Goal: Task Accomplishment & Management: Use online tool/utility

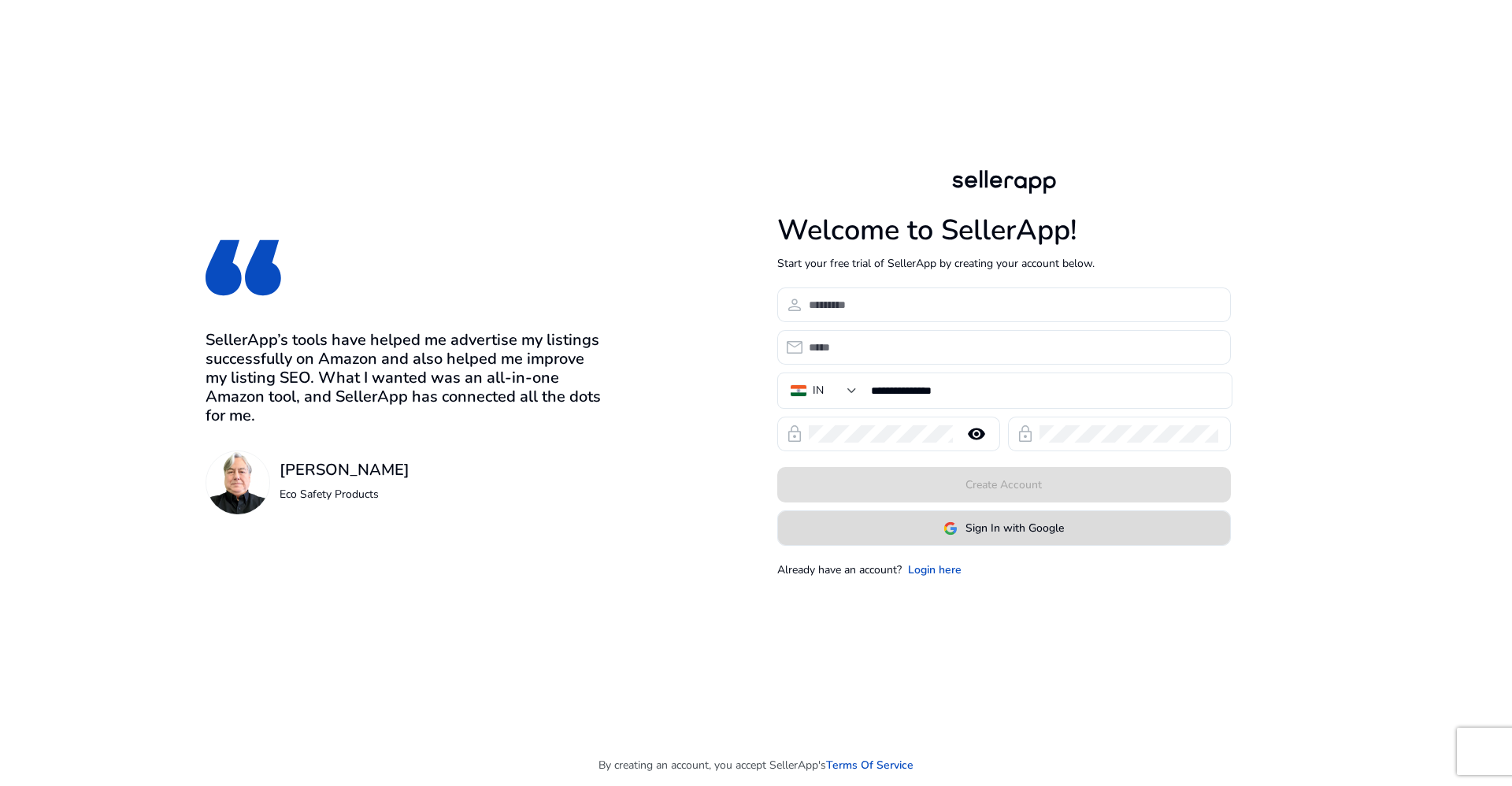
click at [988, 527] on span "Sign In with Google" at bounding box center [1014, 527] width 98 height 16
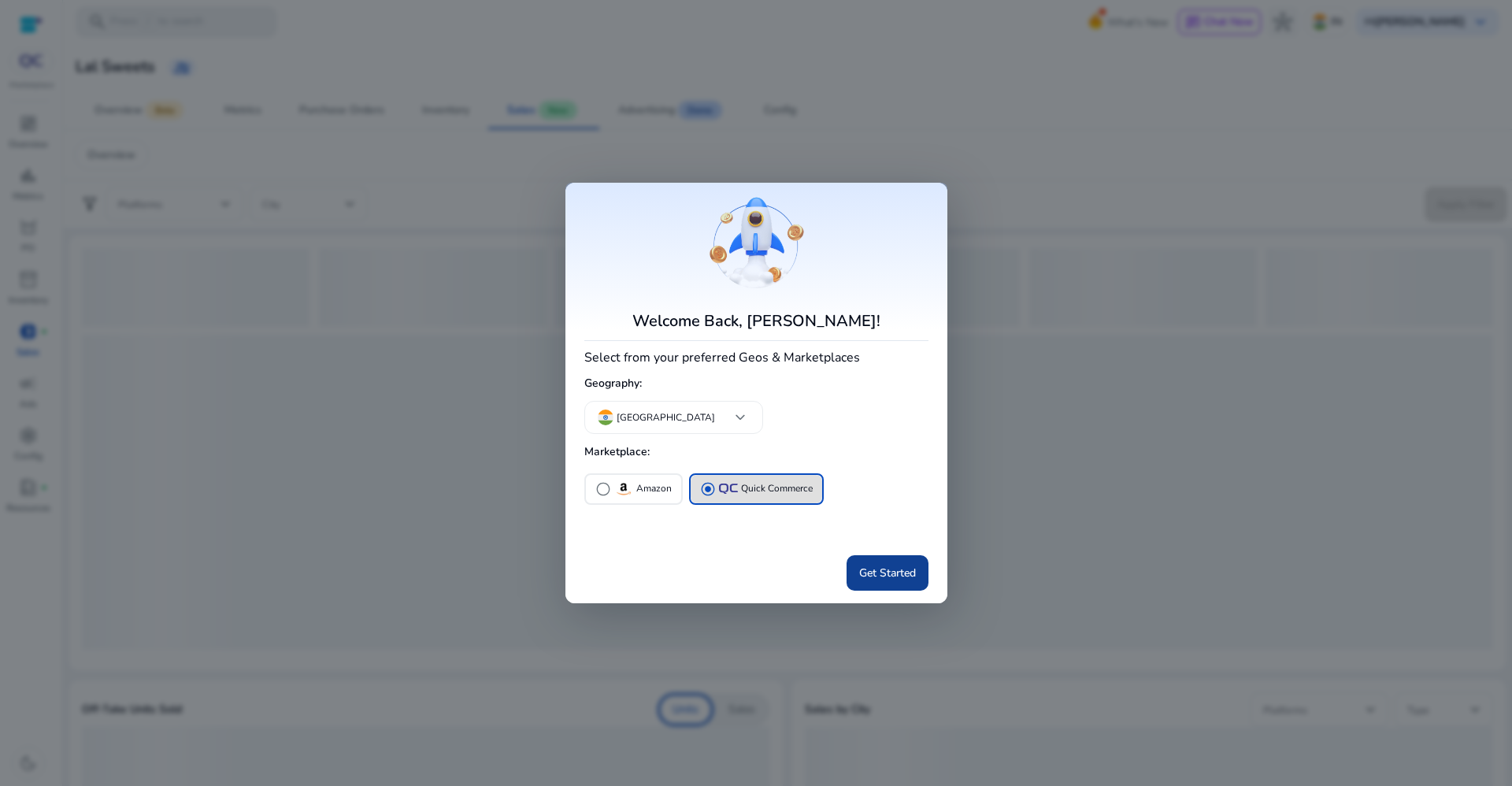
click at [876, 577] on span "Get Started" at bounding box center [887, 573] width 56 height 16
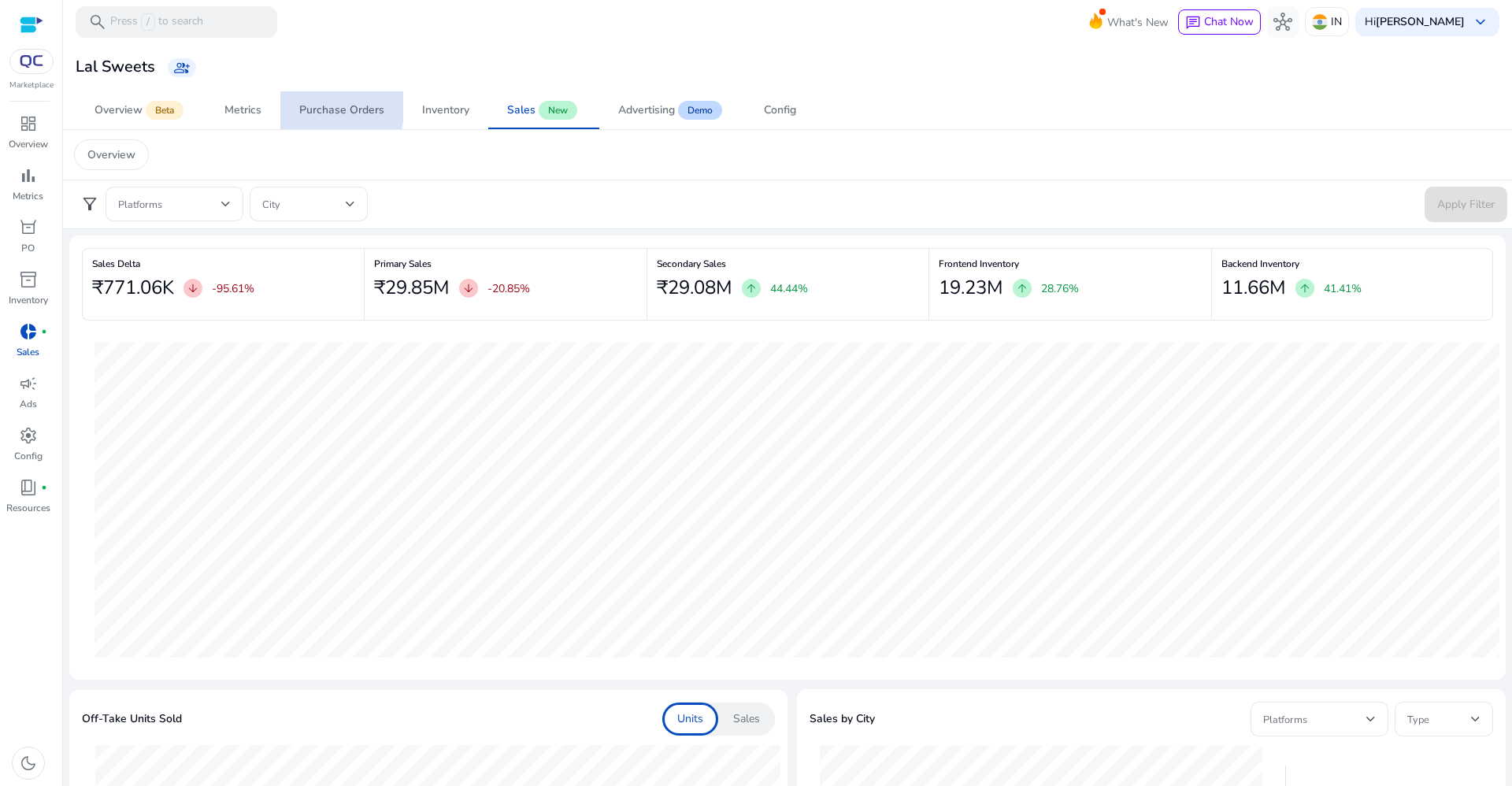
click at [334, 107] on div "Purchase Orders" at bounding box center [342, 110] width 85 height 11
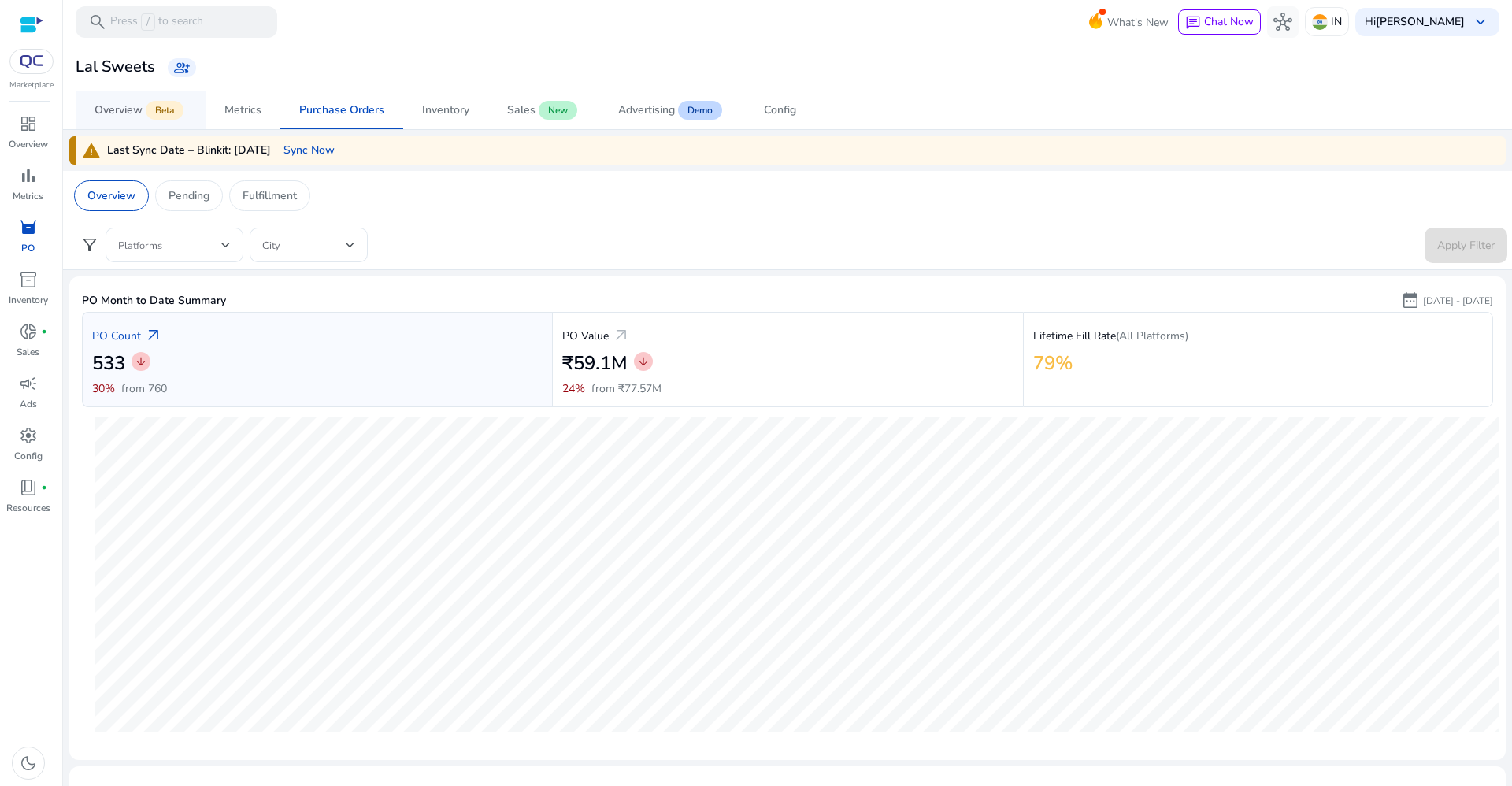
click at [125, 106] on div "Overview" at bounding box center [118, 110] width 48 height 11
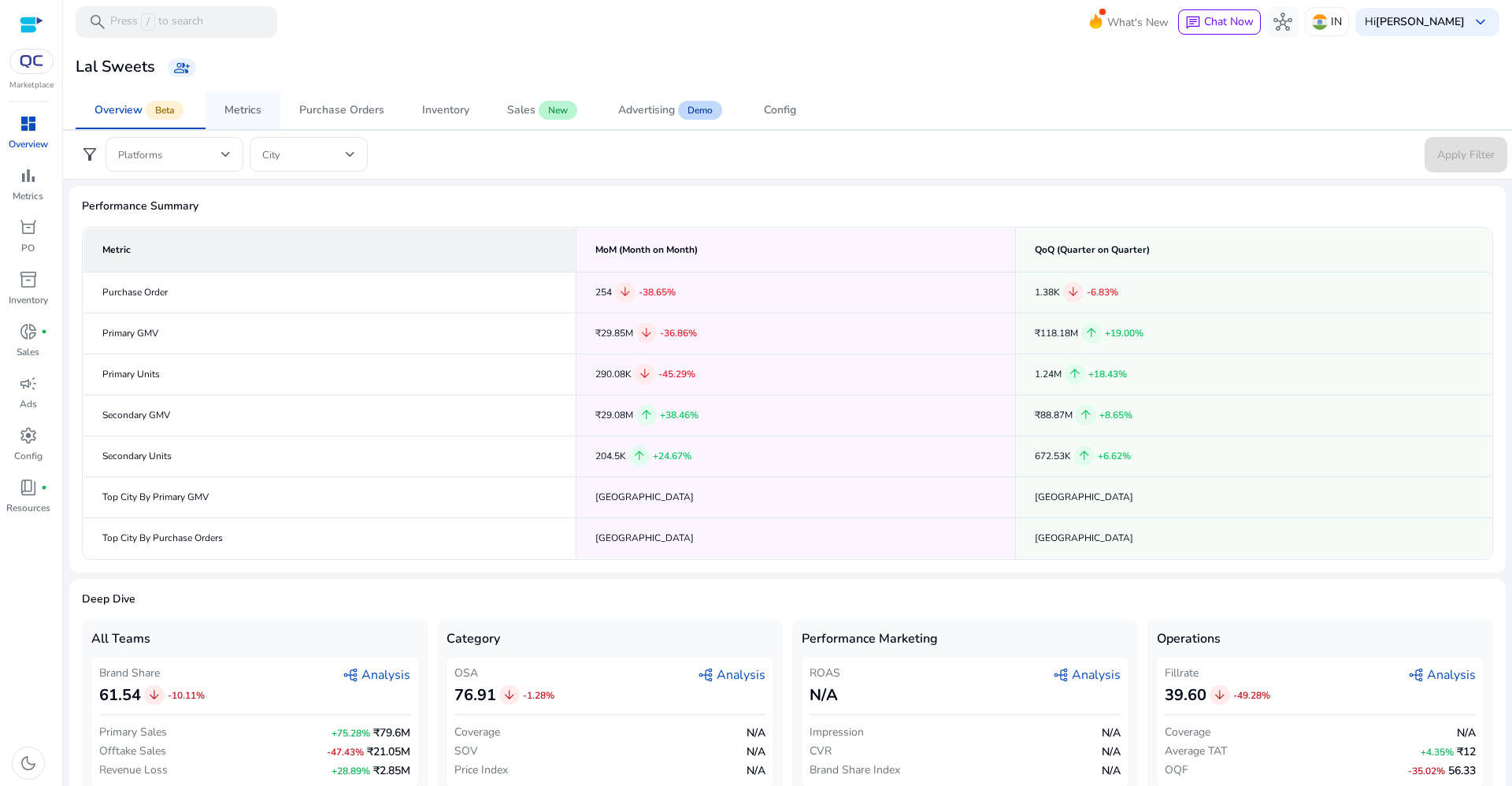
click at [256, 107] on div "Metrics" at bounding box center [243, 110] width 37 height 11
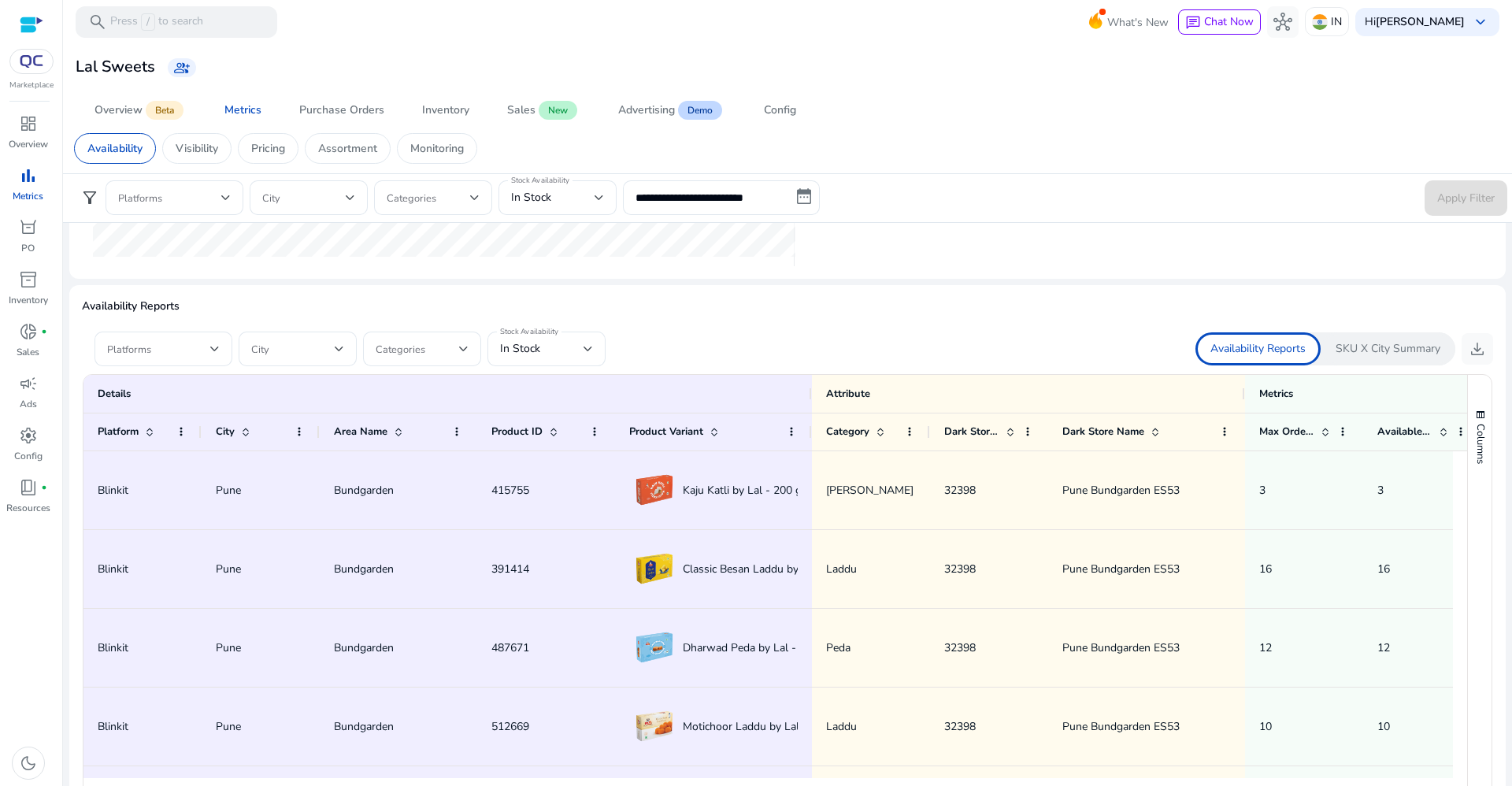
scroll to position [863, 0]
click at [568, 350] on div "In Stock" at bounding box center [541, 346] width 83 height 17
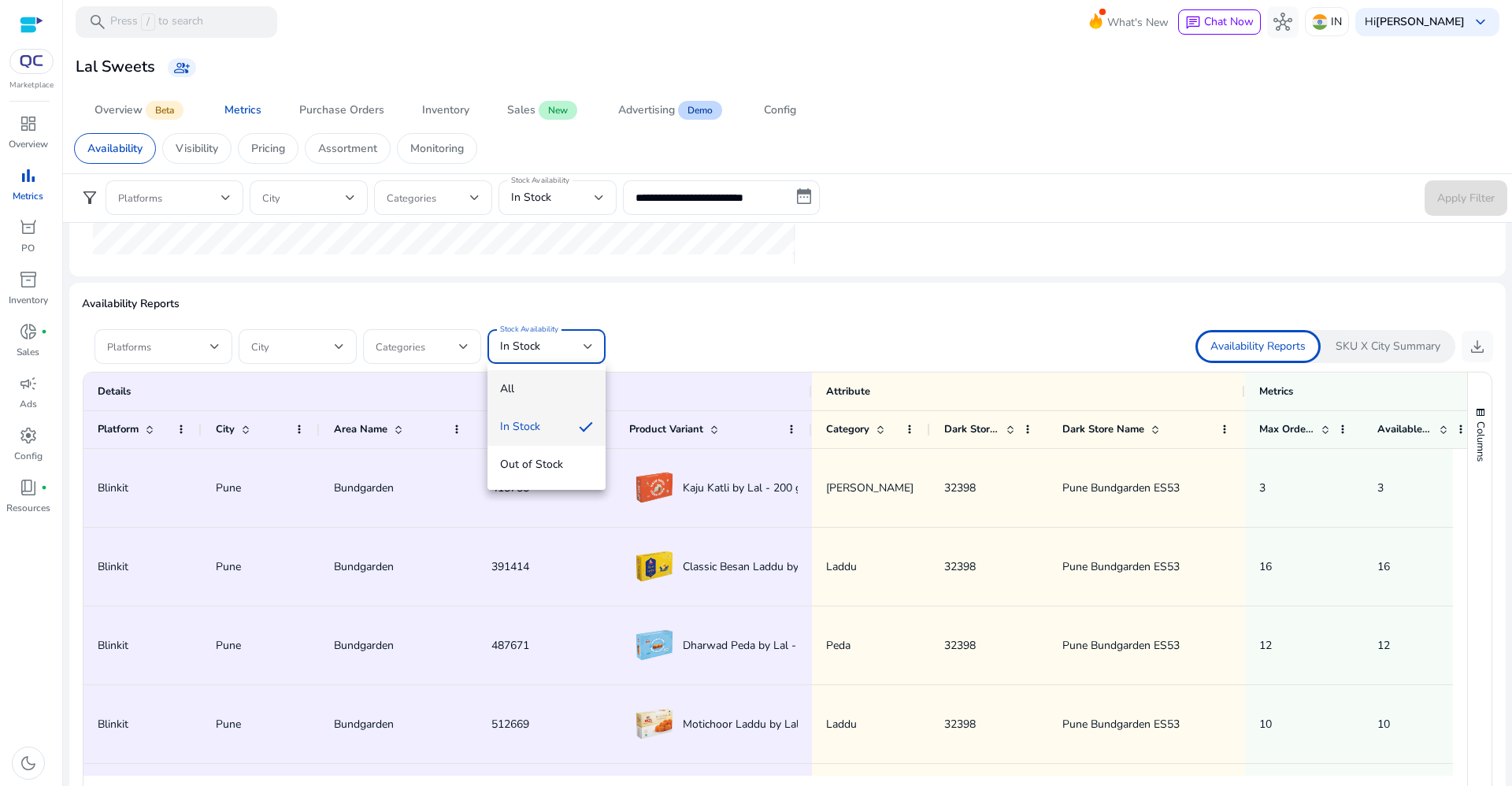
click at [566, 397] on span "All" at bounding box center [546, 389] width 93 height 17
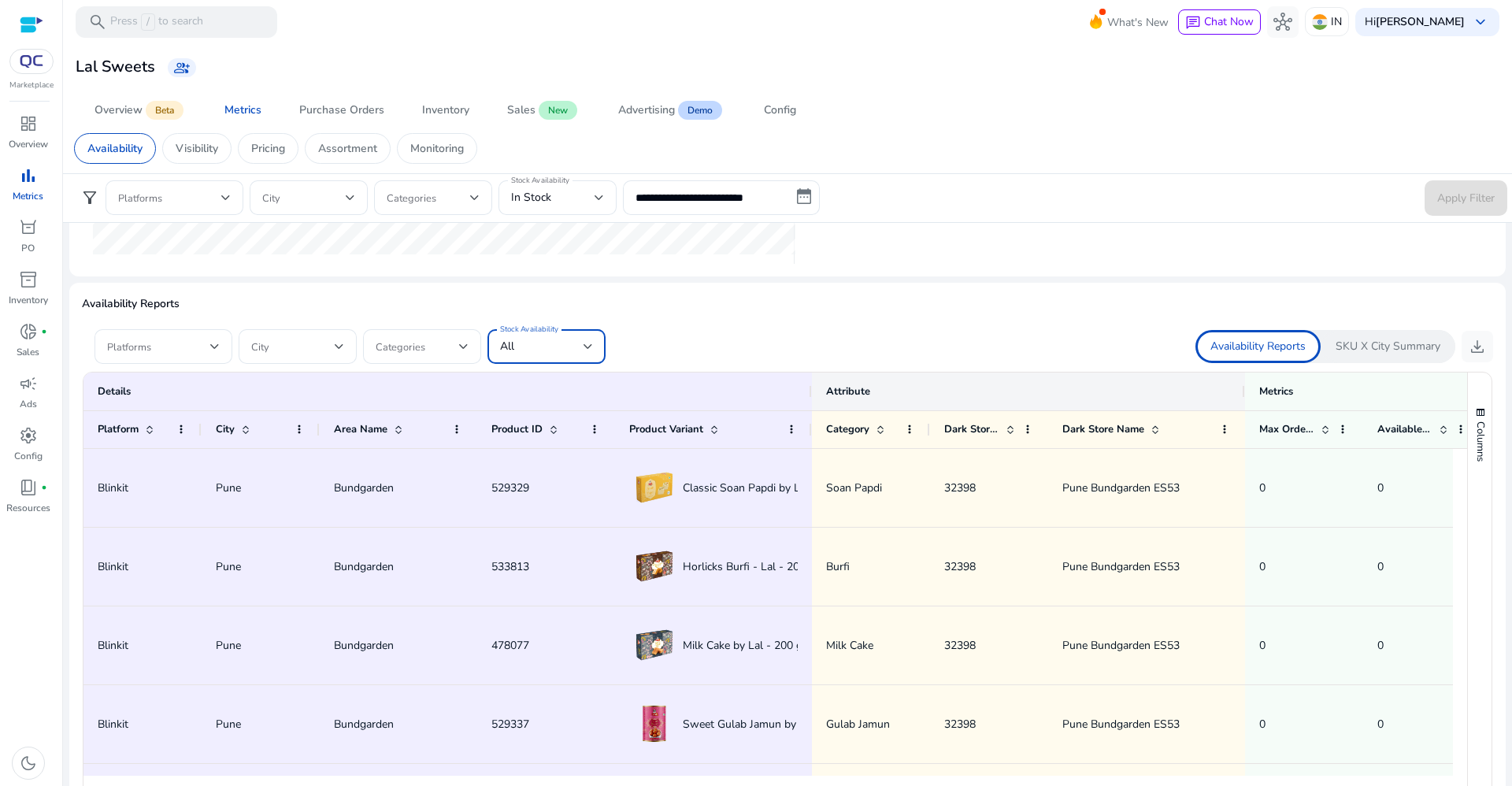
scroll to position [927, 0]
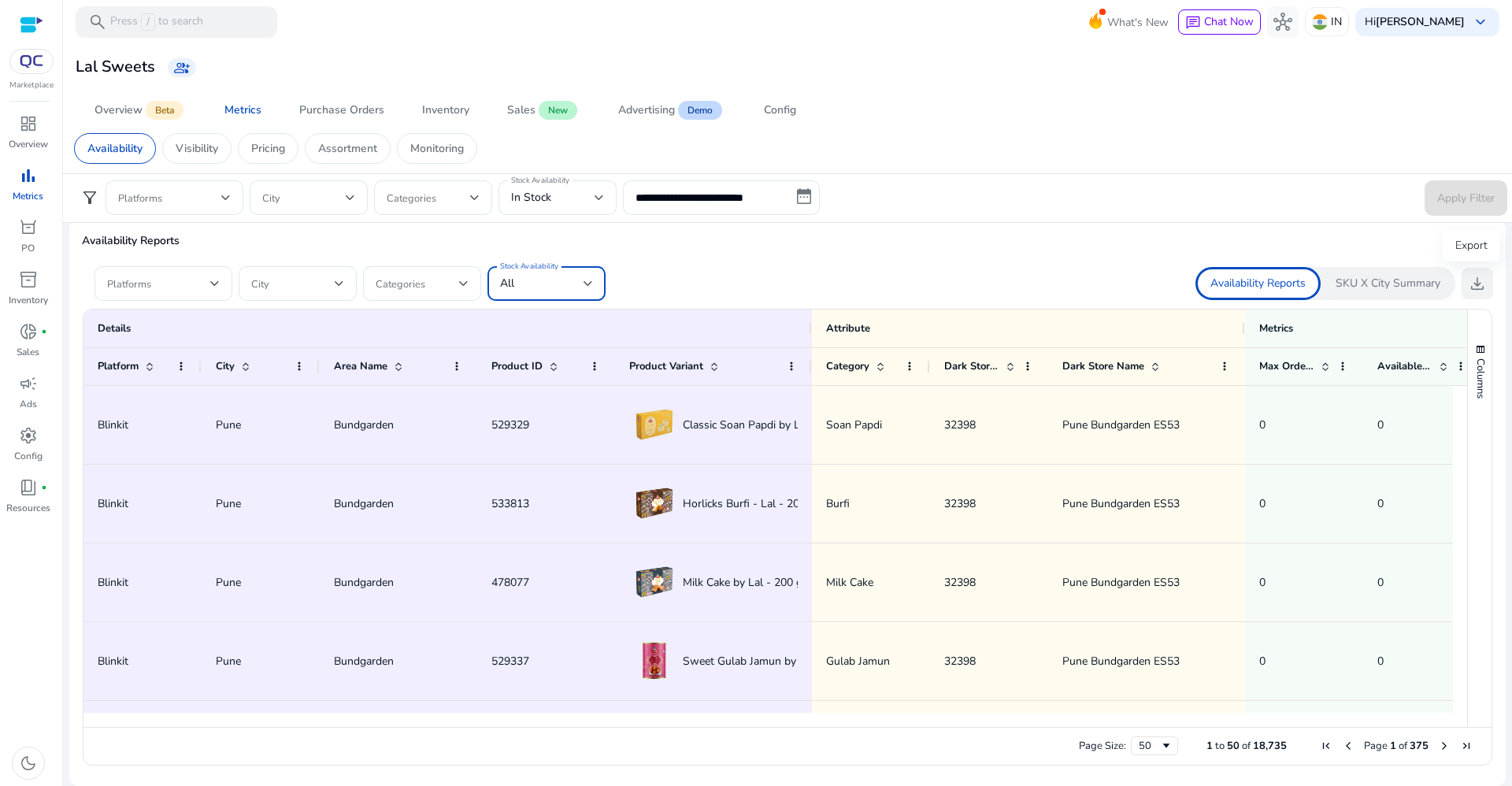
click at [1481, 288] on button "download" at bounding box center [1477, 284] width 31 height 31
